Goal: Check status

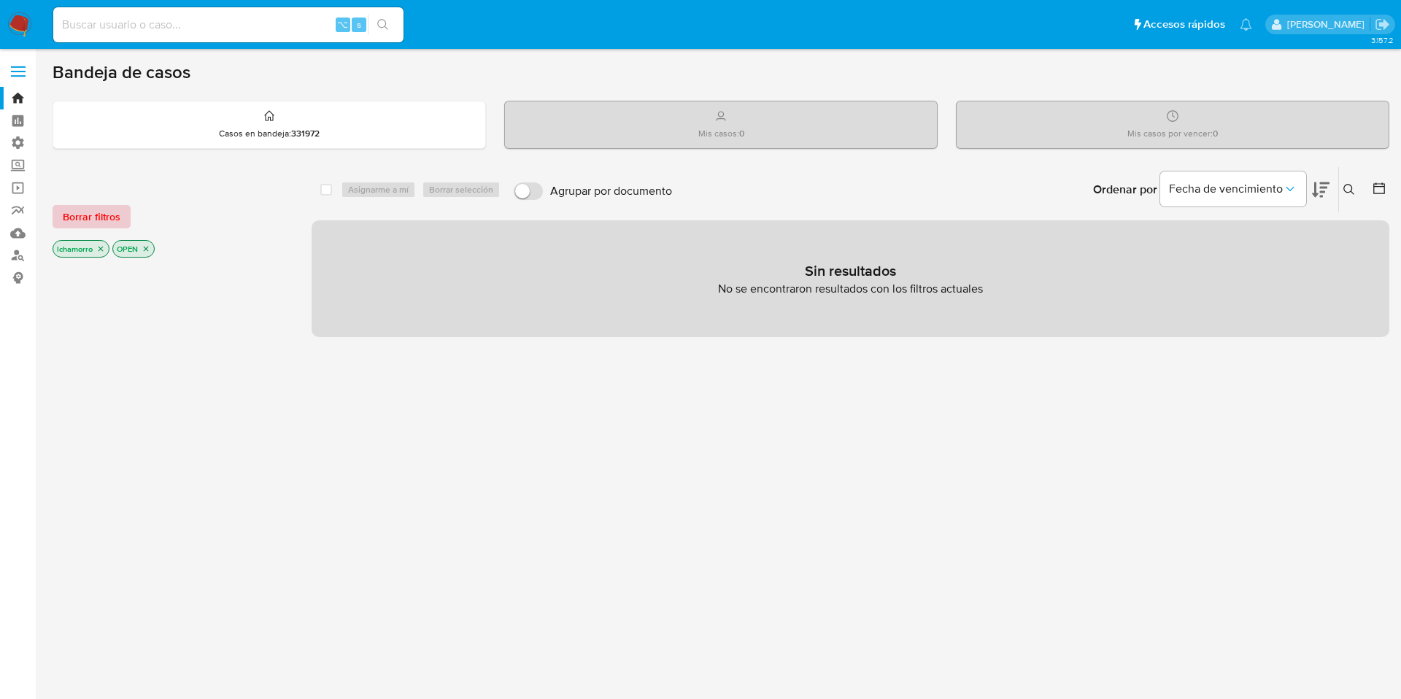
click at [106, 211] on span "Borrar filtros" at bounding box center [92, 216] width 58 height 20
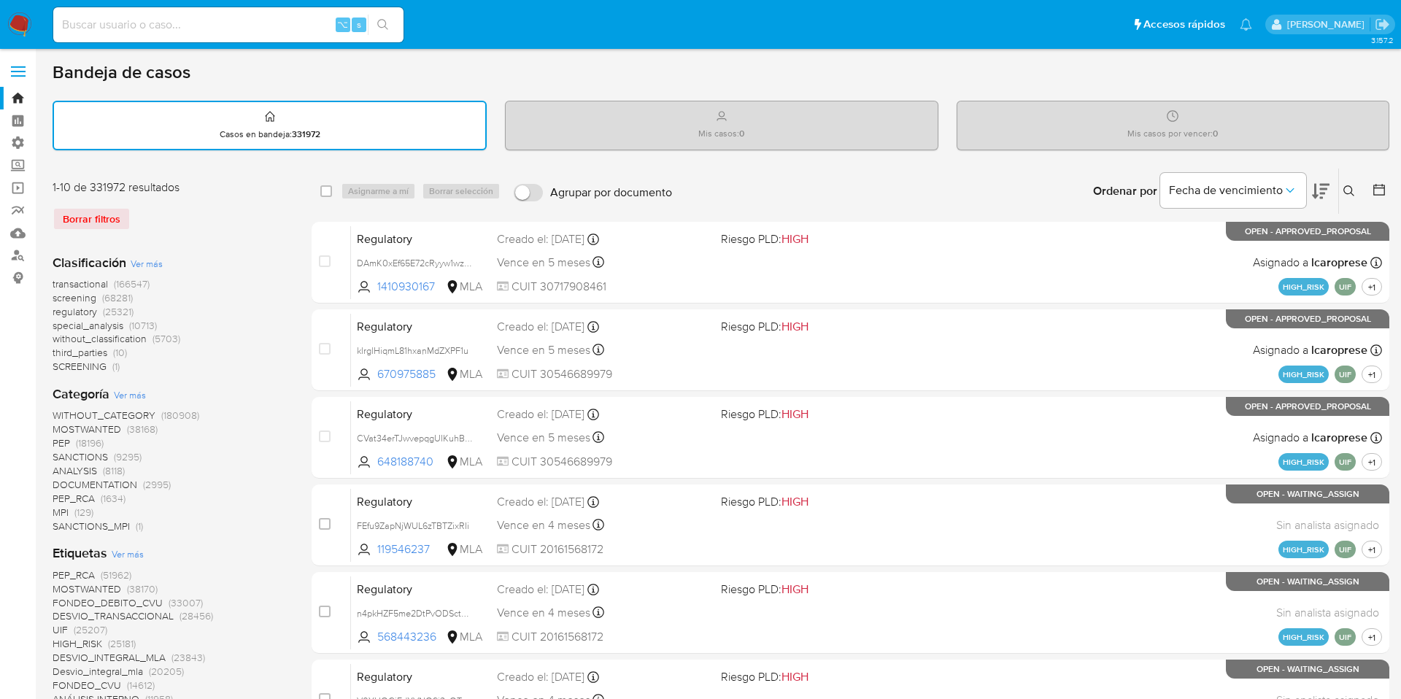
click at [145, 33] on input at bounding box center [228, 24] width 350 height 19
paste input "635429667"
type input "635429667"
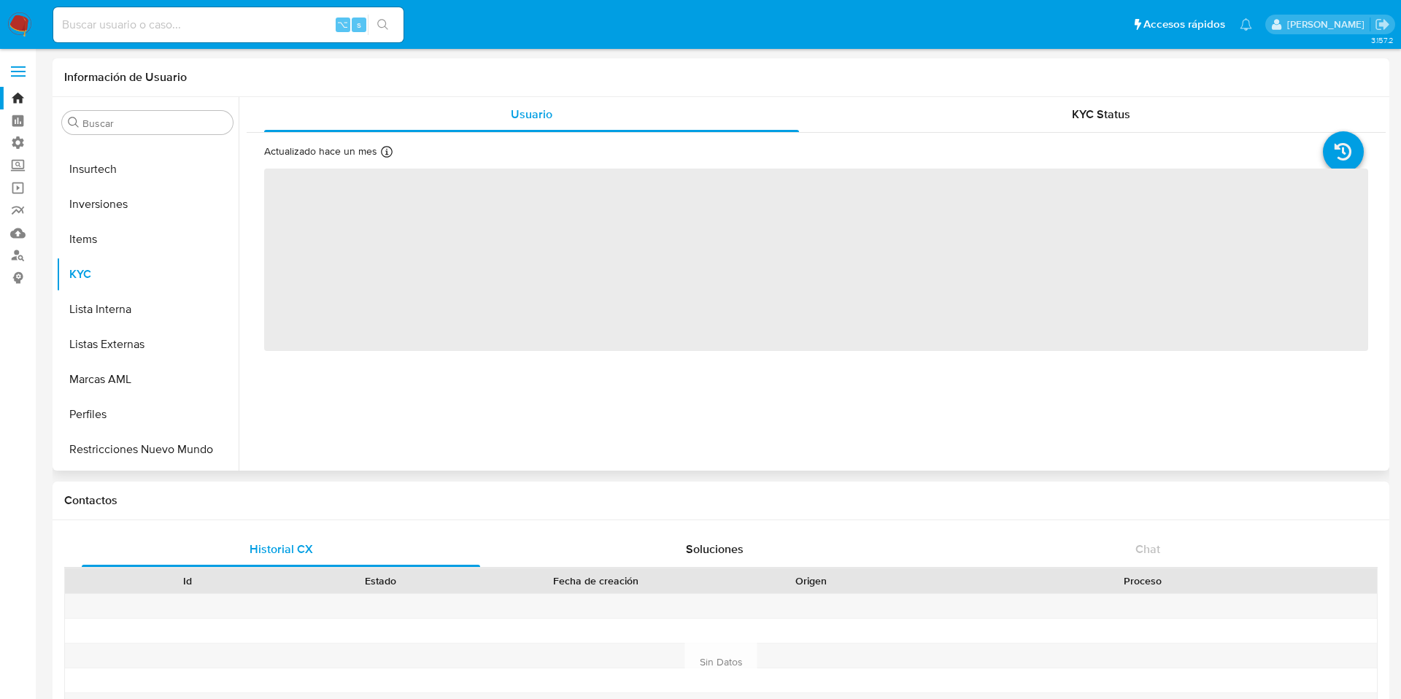
scroll to position [686, 0]
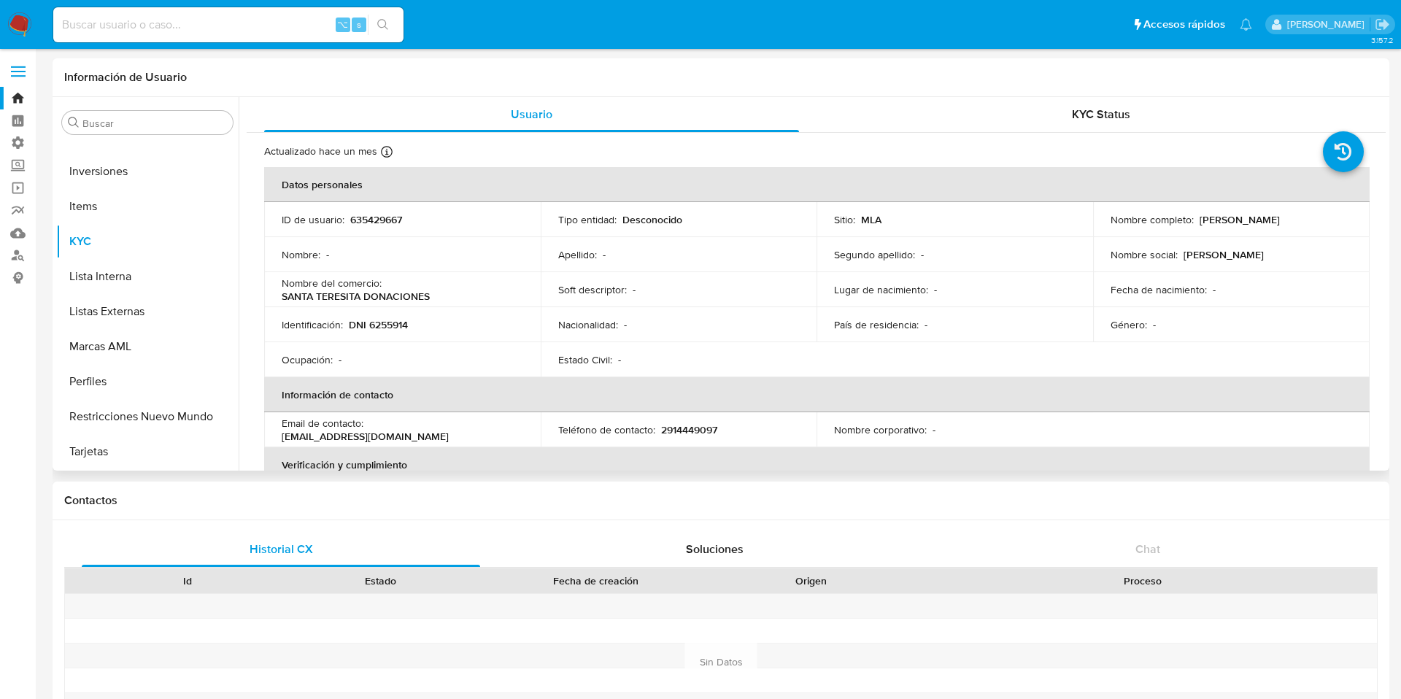
select select "10"
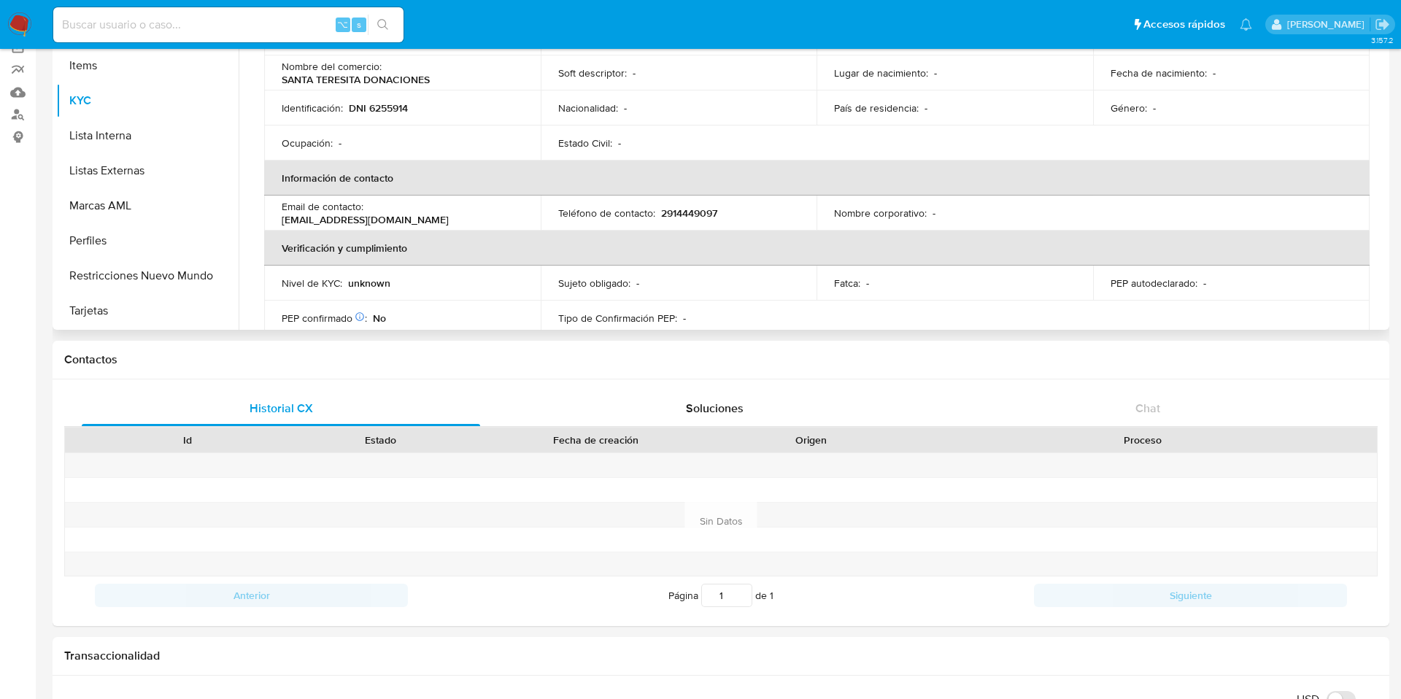
scroll to position [0, 0]
